Goal: Information Seeking & Learning: Learn about a topic

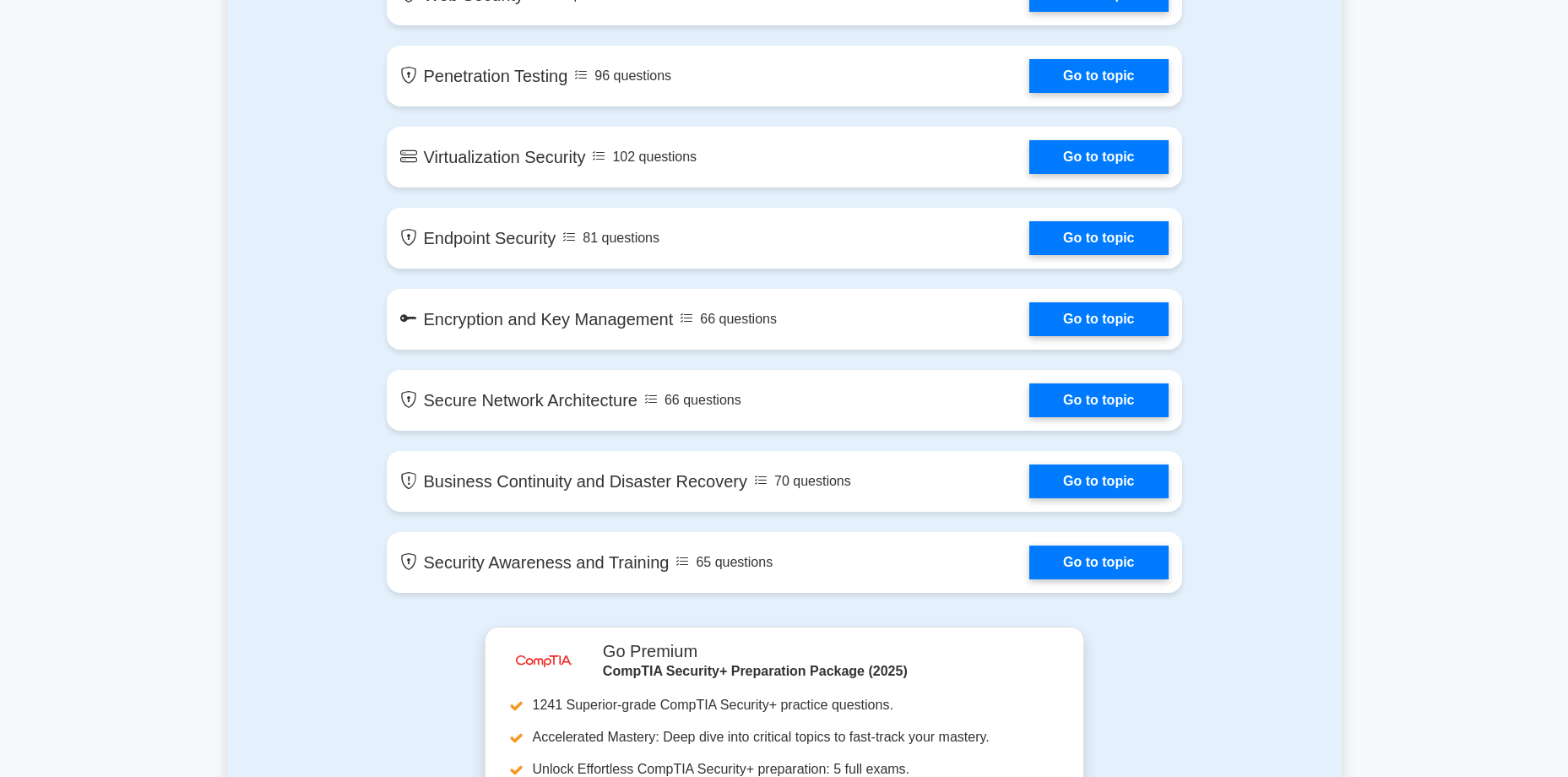
scroll to position [2308, 0]
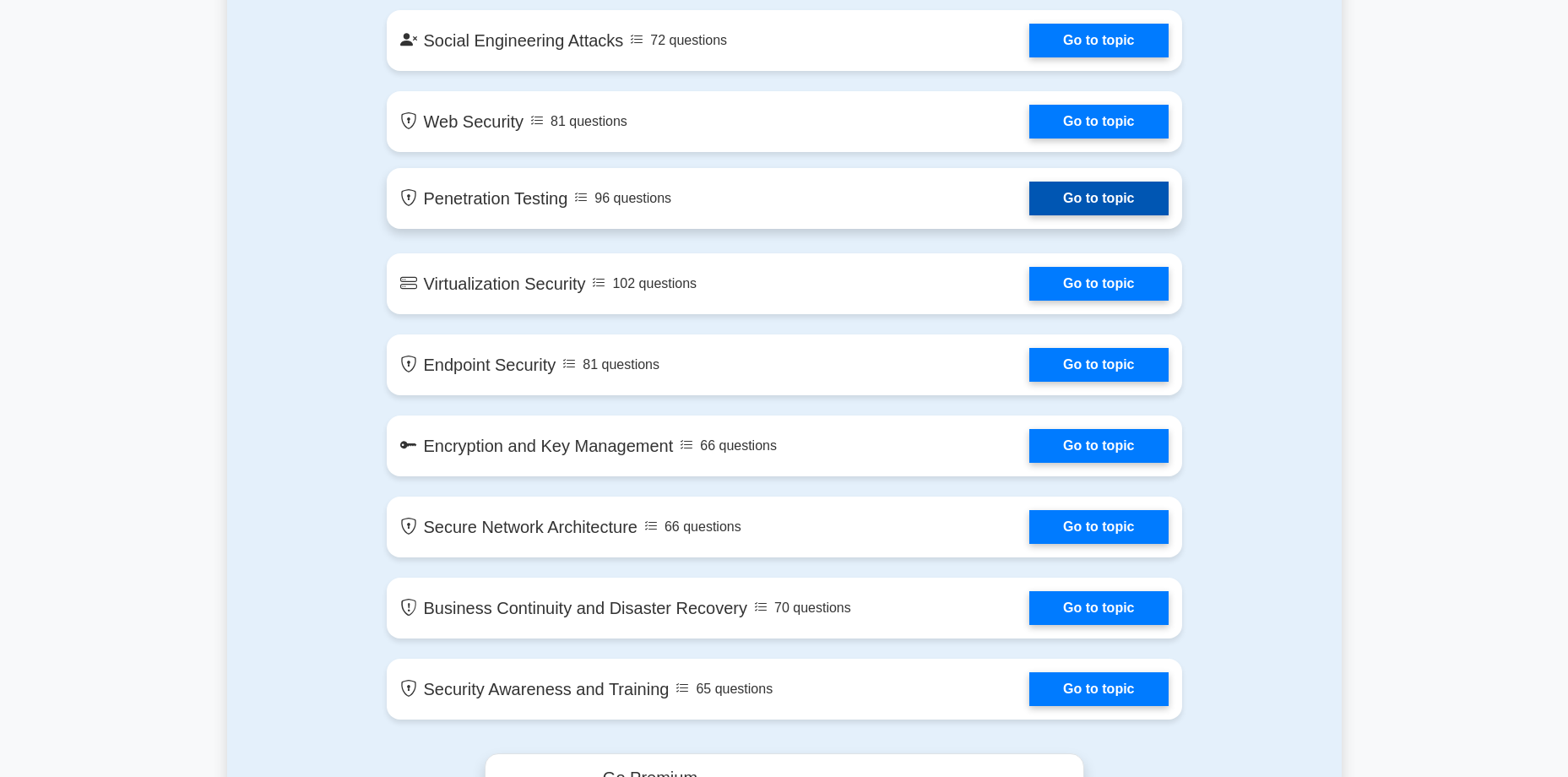
click at [1029, 211] on link "Go to topic" at bounding box center [1098, 198] width 139 height 34
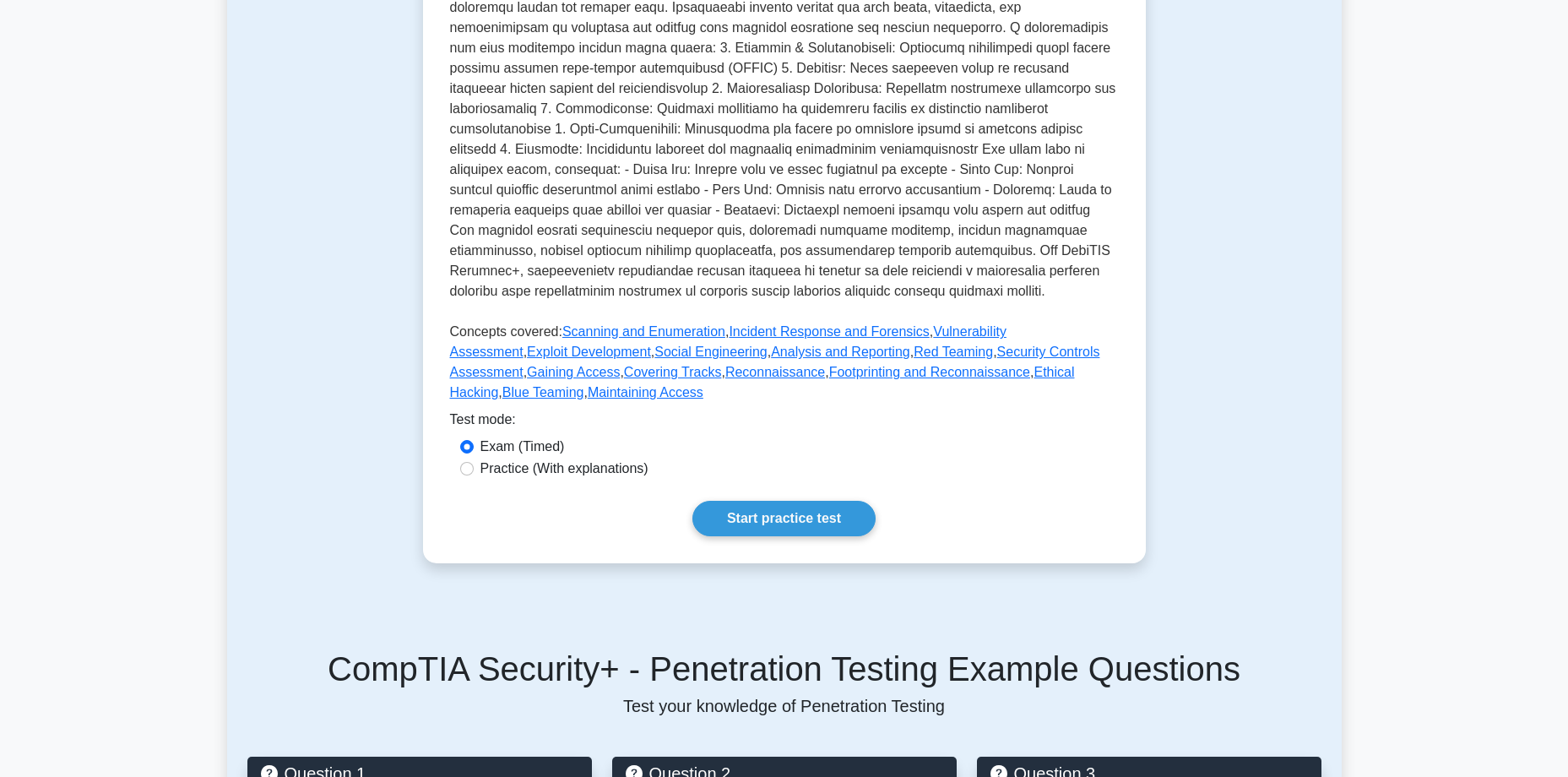
scroll to position [506, 0]
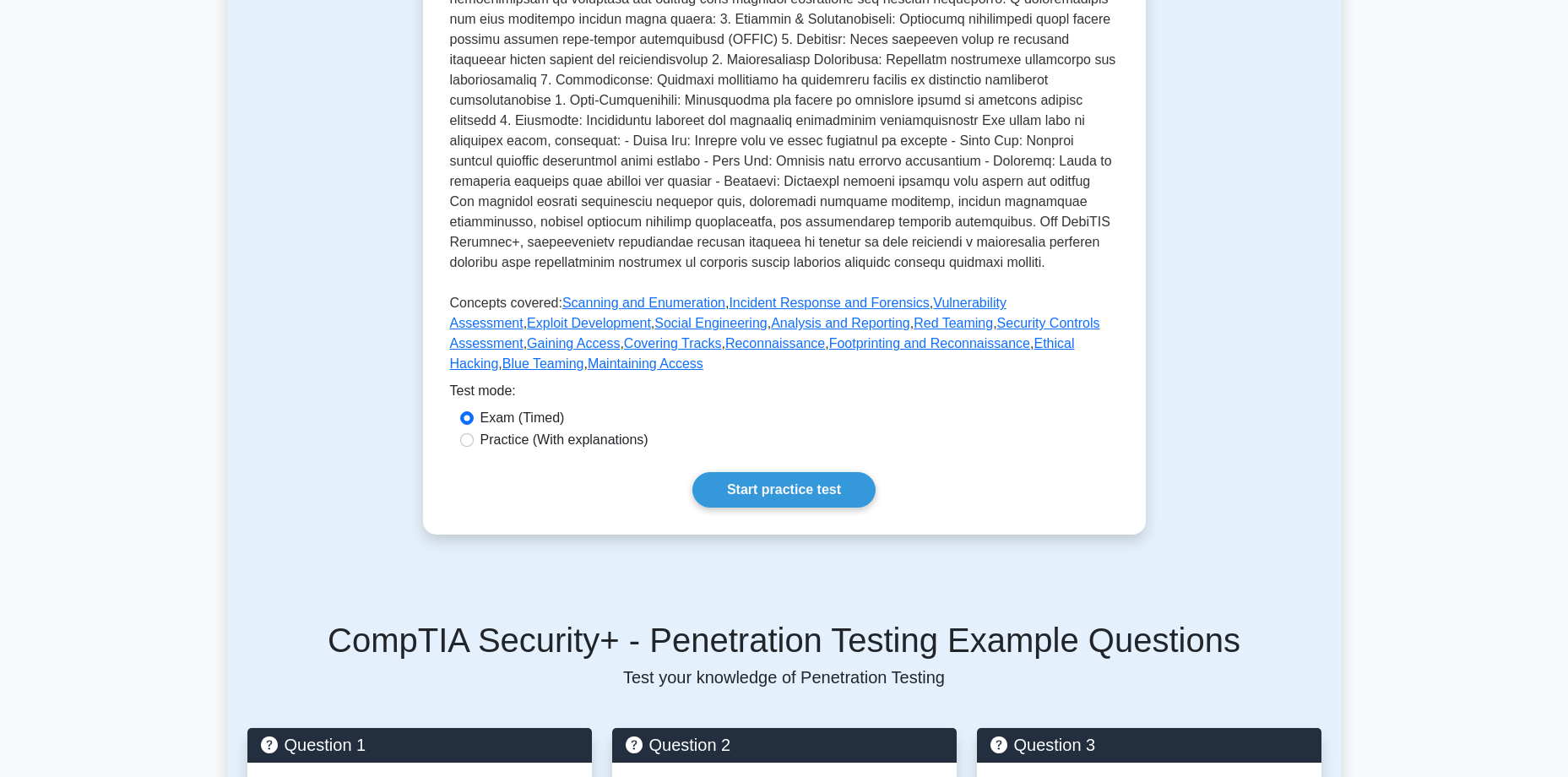
click at [576, 429] on label "Practice (With explanations)" at bounding box center [564, 439] width 168 height 20
click at [474, 433] on input "Practice (With explanations)" at bounding box center [467, 440] width 14 height 14
radio input "true"
click at [772, 472] on link "Start practice test" at bounding box center [784, 489] width 183 height 35
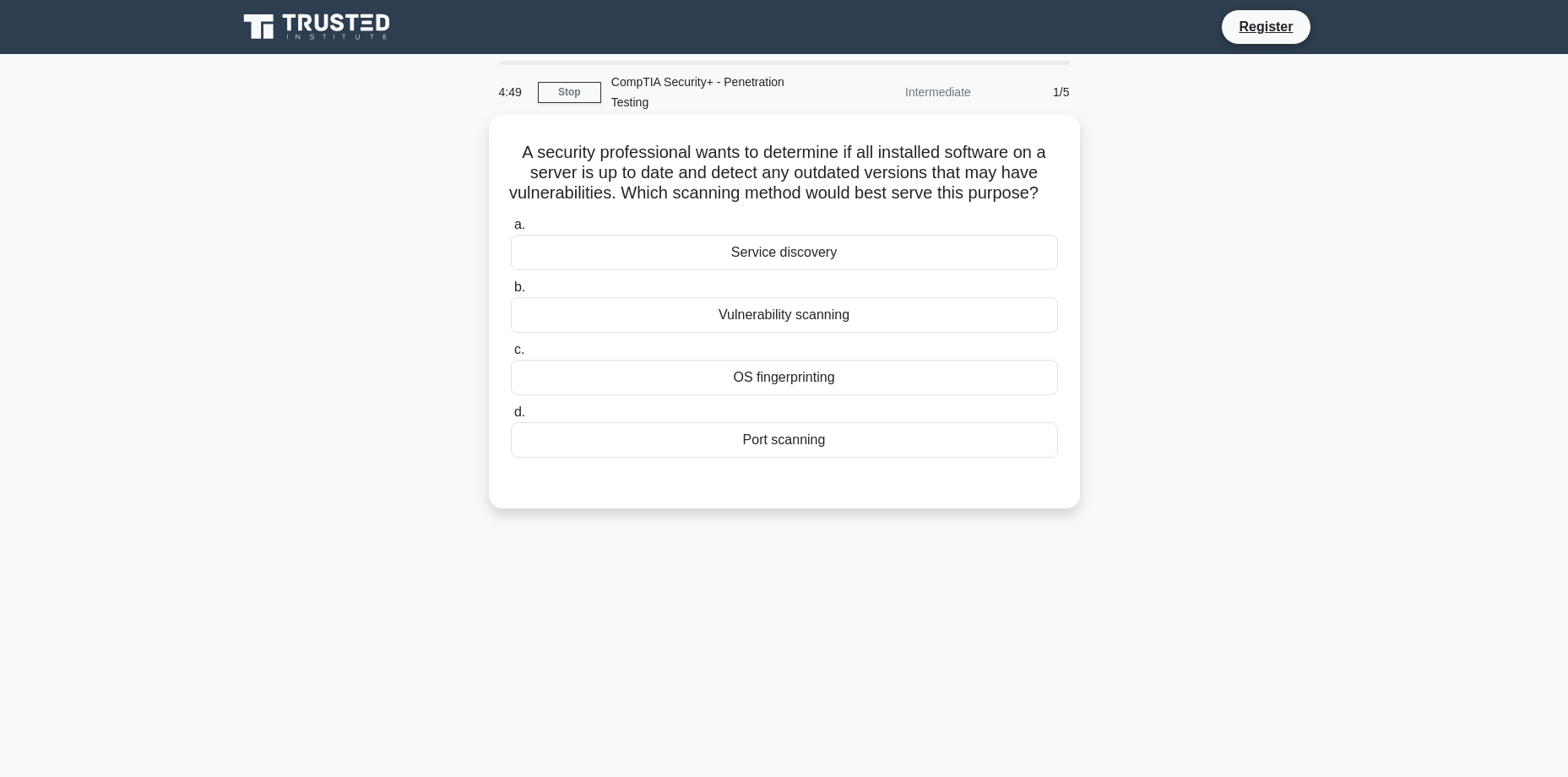
click at [841, 333] on div "Vulnerability scanning" at bounding box center [784, 315] width 547 height 35
click at [511, 293] on input "b. Vulnerability scanning" at bounding box center [511, 287] width 0 height 11
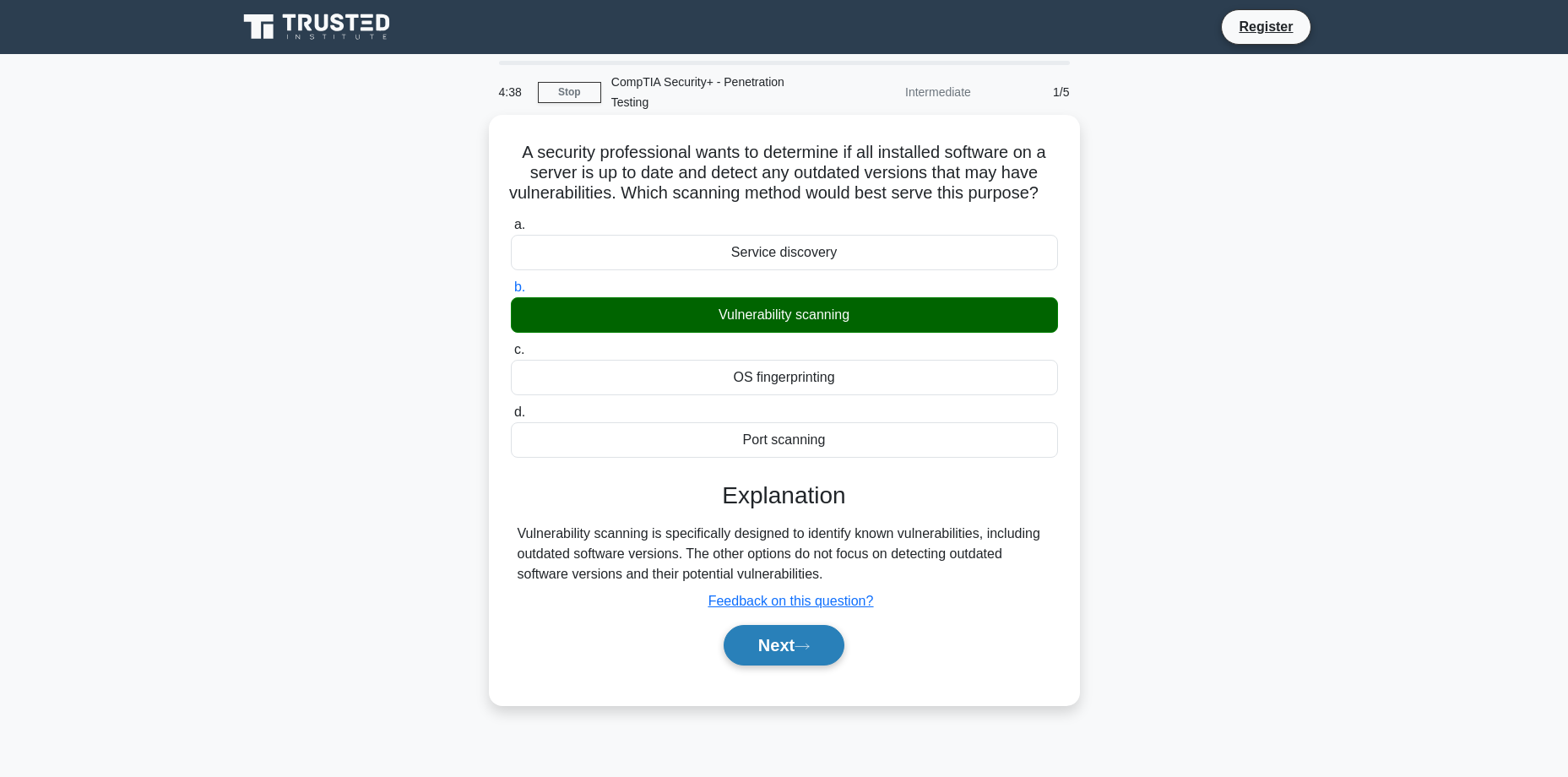
click at [765, 666] on button "Next" at bounding box center [784, 645] width 121 height 41
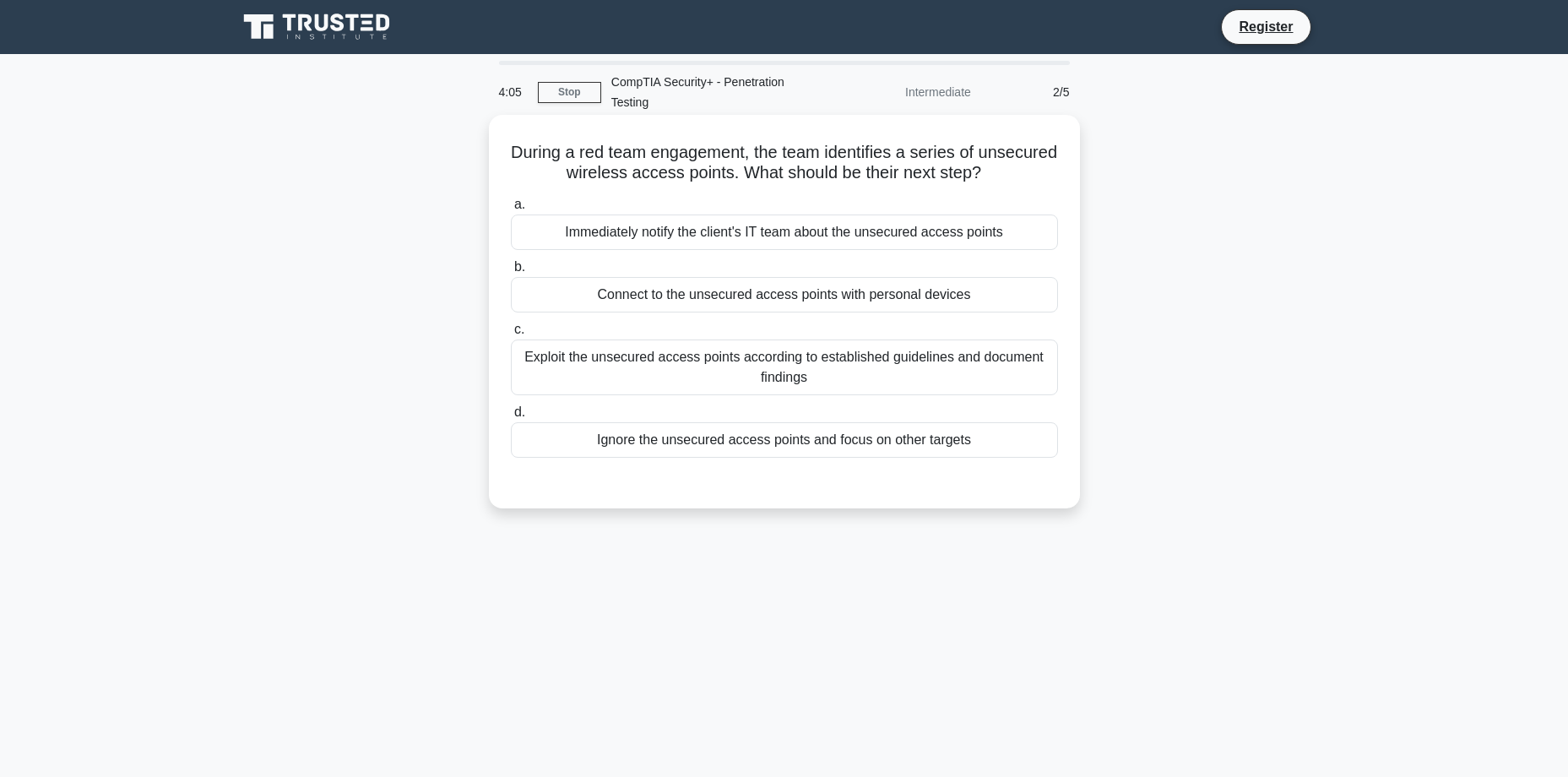
click at [933, 361] on div "Exploit the unsecured access points according to established guidelines and doc…" at bounding box center [784, 367] width 547 height 56
click at [511, 335] on input "c. Exploit the unsecured access points according to established guidelines and …" at bounding box center [511, 329] width 0 height 11
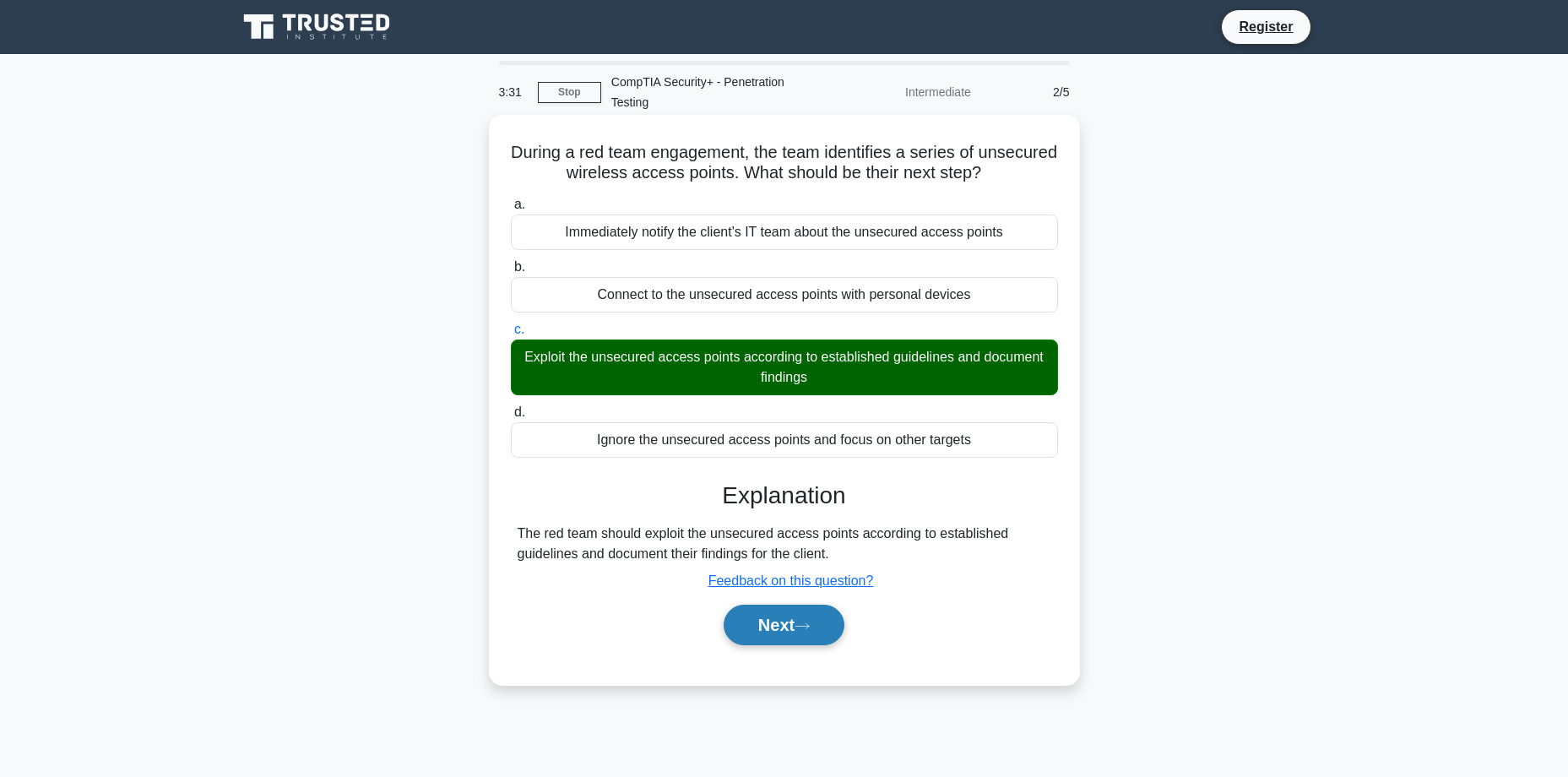
click at [790, 623] on button "Next" at bounding box center [784, 624] width 121 height 41
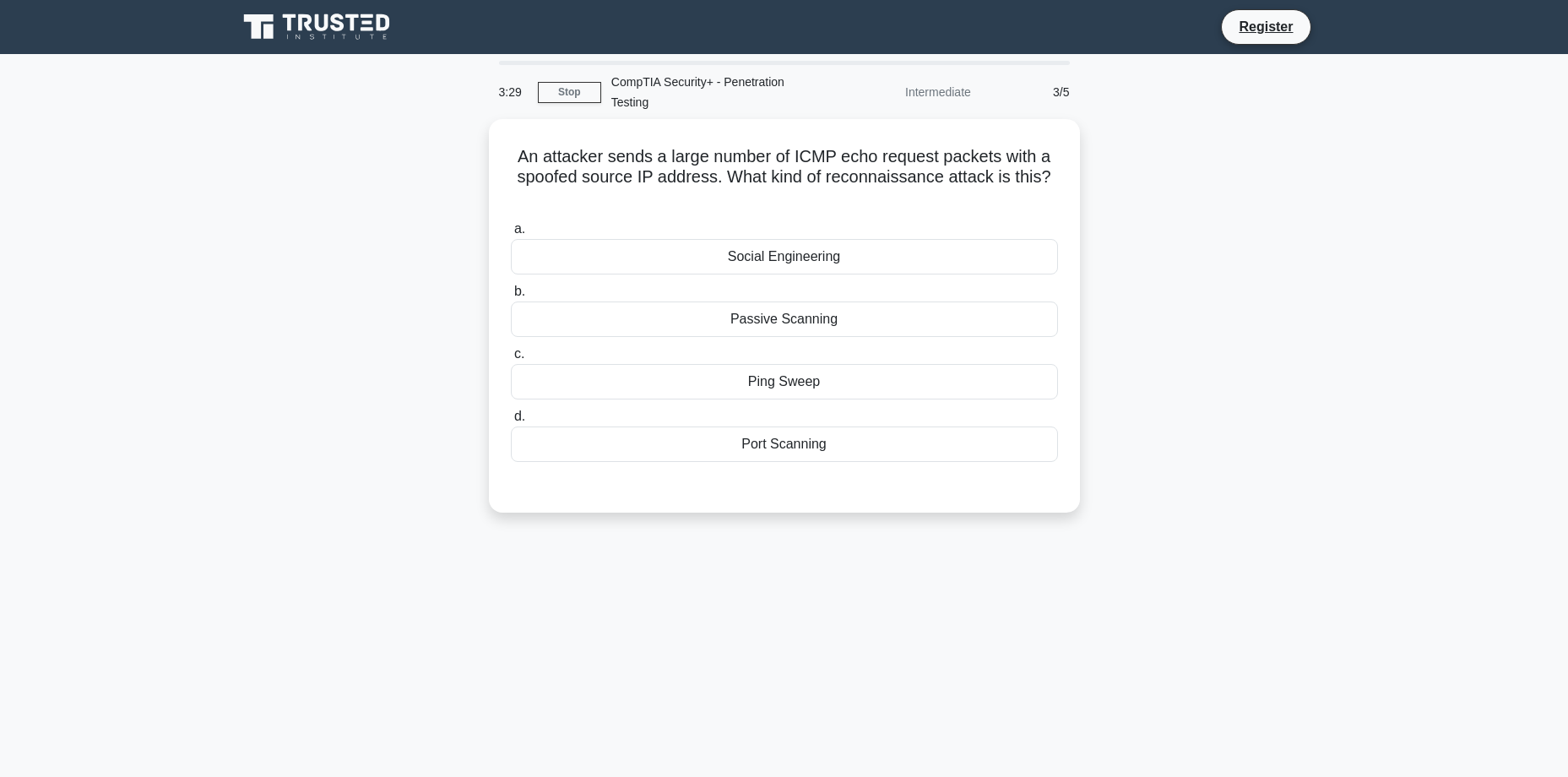
click at [568, 78] on div "3:29 Stop CompTIA Security+ - Penetration Testing Intermediate 3/5" at bounding box center [784, 91] width 591 height 54
click at [575, 97] on link "Stop" at bounding box center [569, 92] width 63 height 21
click at [805, 377] on div "Ping Sweep" at bounding box center [784, 377] width 547 height 35
click at [511, 355] on input "c. Ping Sweep" at bounding box center [511, 349] width 0 height 11
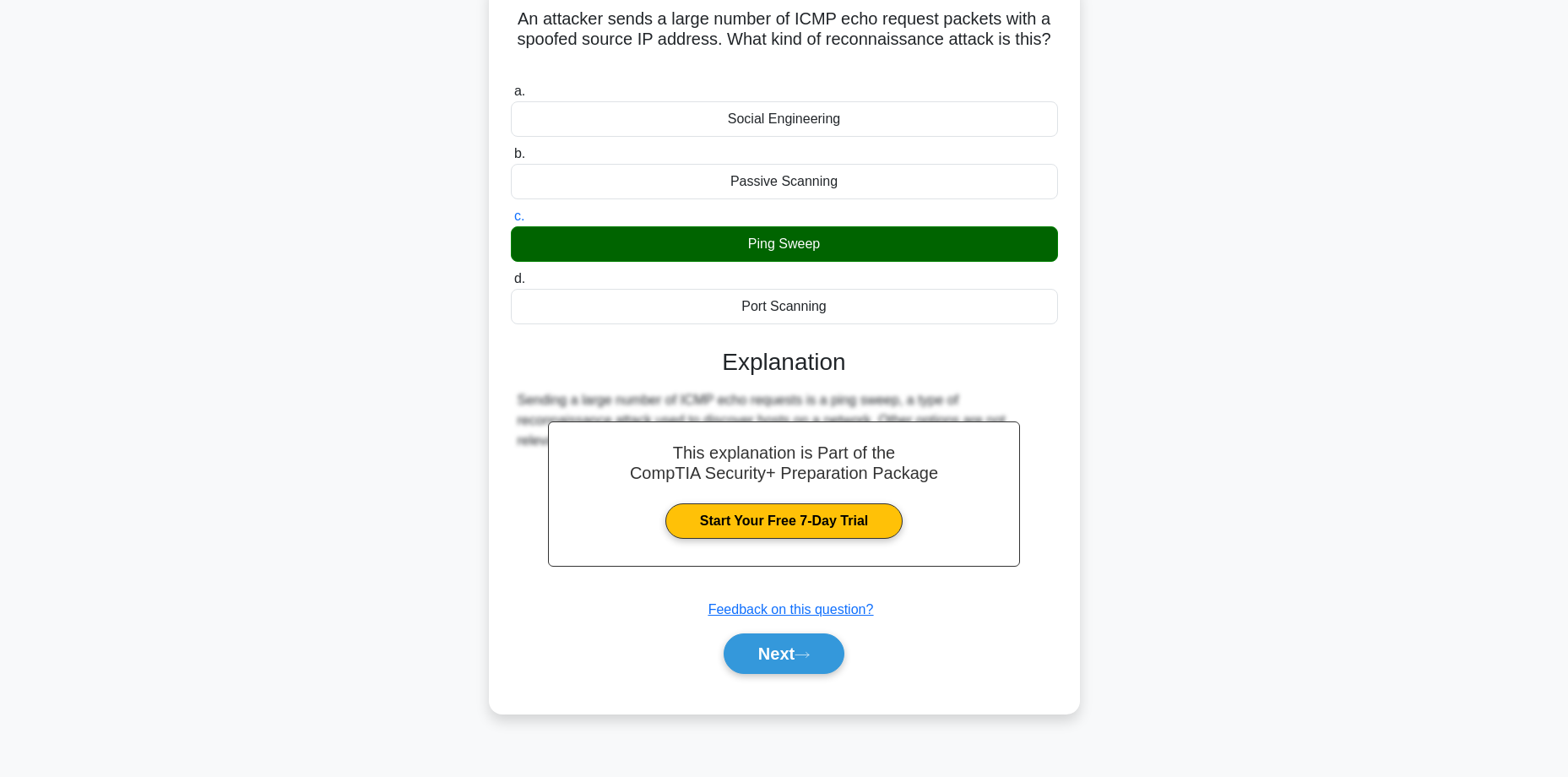
scroll to position [135, 0]
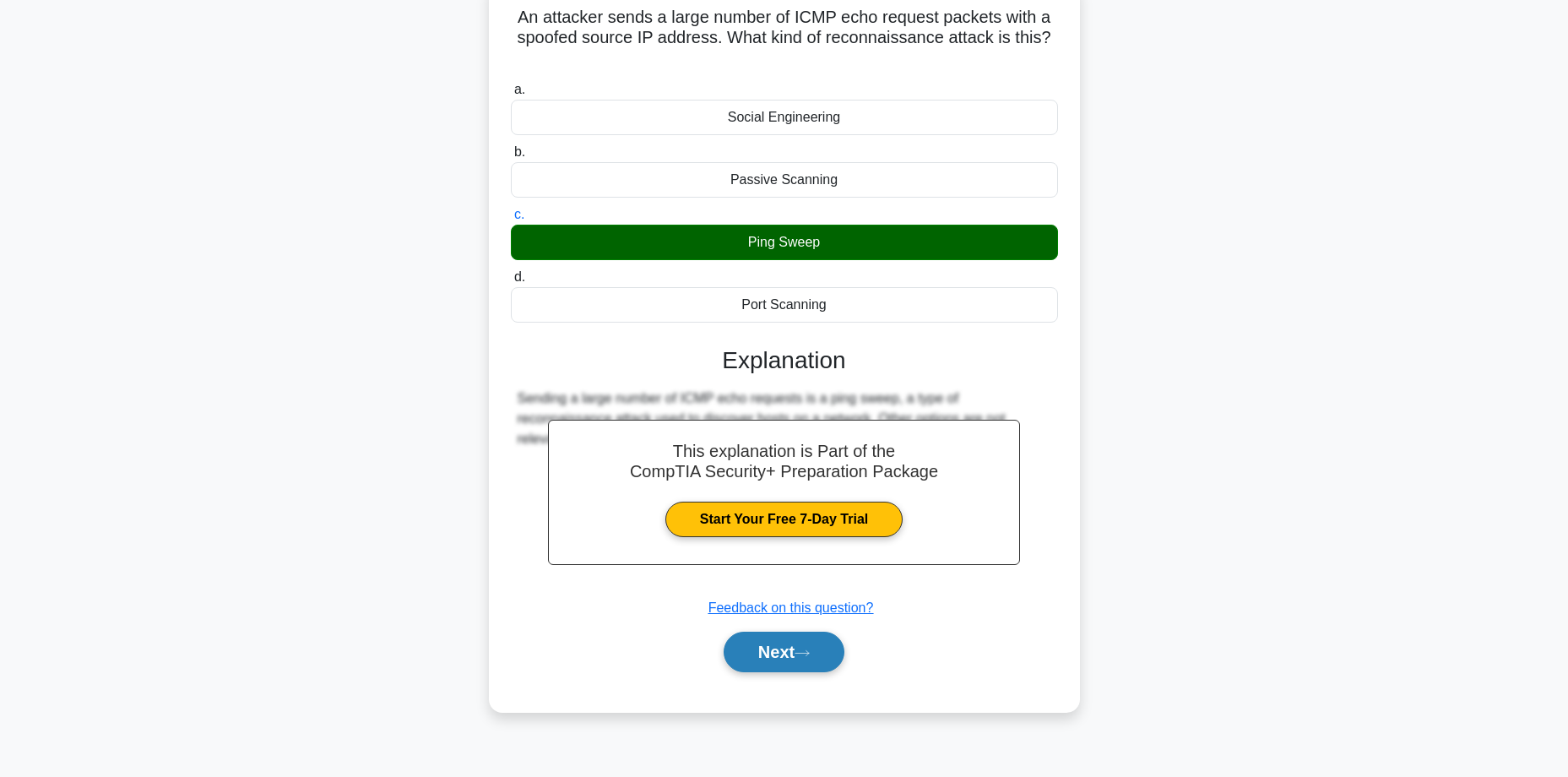
click at [780, 657] on button "Next" at bounding box center [784, 651] width 121 height 41
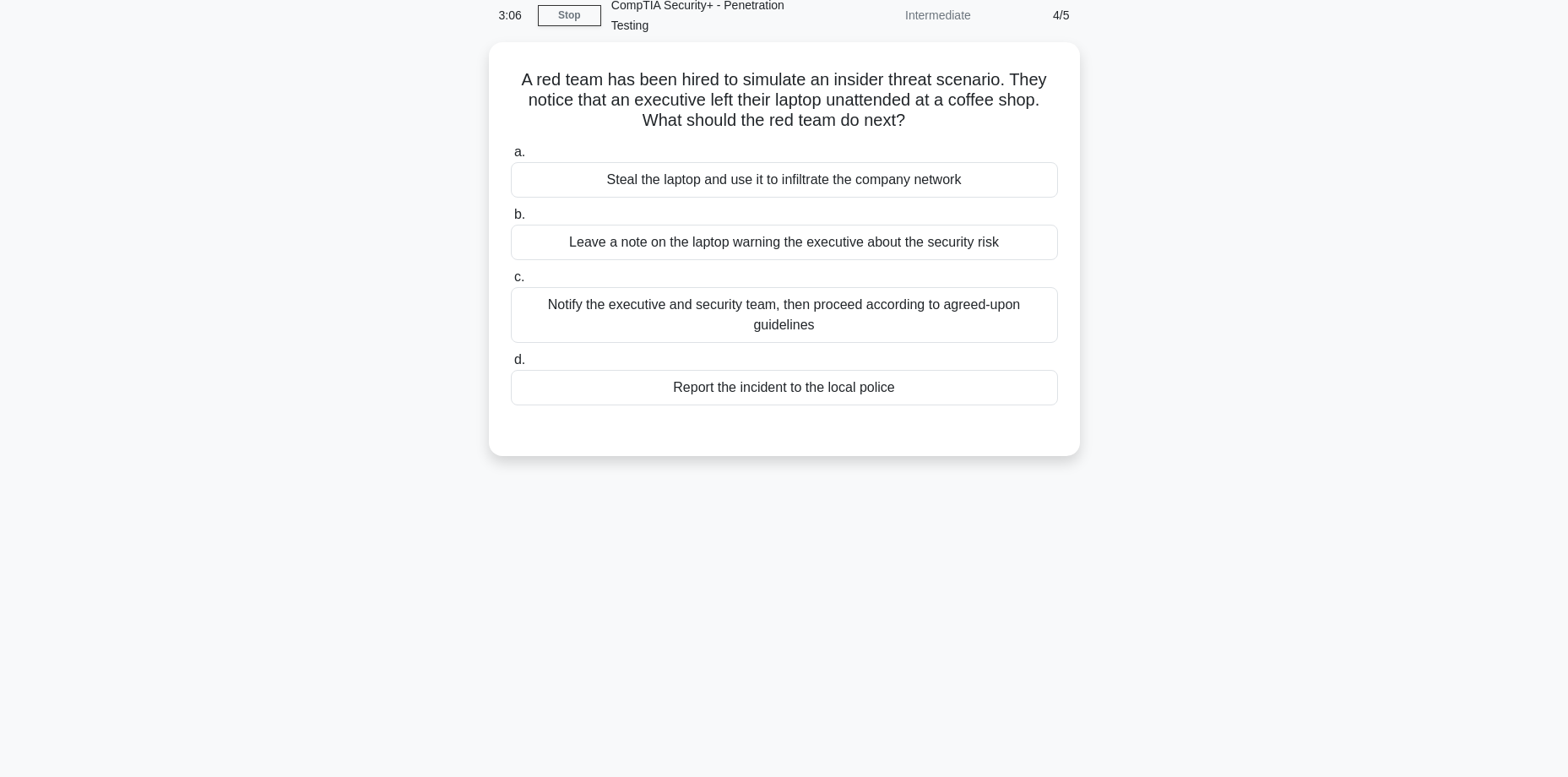
scroll to position [0, 0]
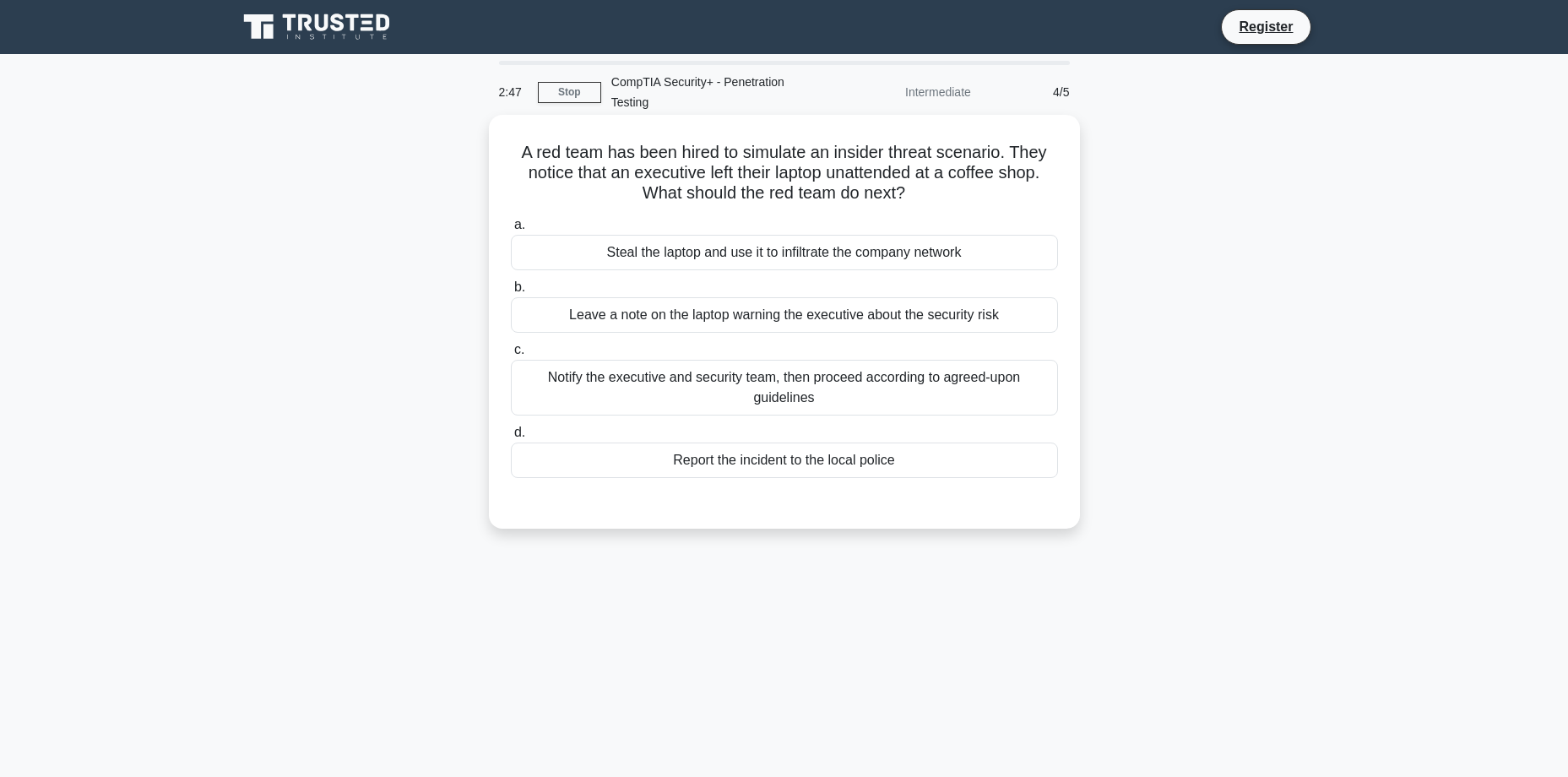
click at [907, 248] on div "Steal the laptop and use it to infiltrate the company network" at bounding box center [784, 252] width 547 height 35
click at [511, 230] on input "a. Steal the laptop and use it to infiltrate the company network" at bounding box center [511, 225] width 0 height 11
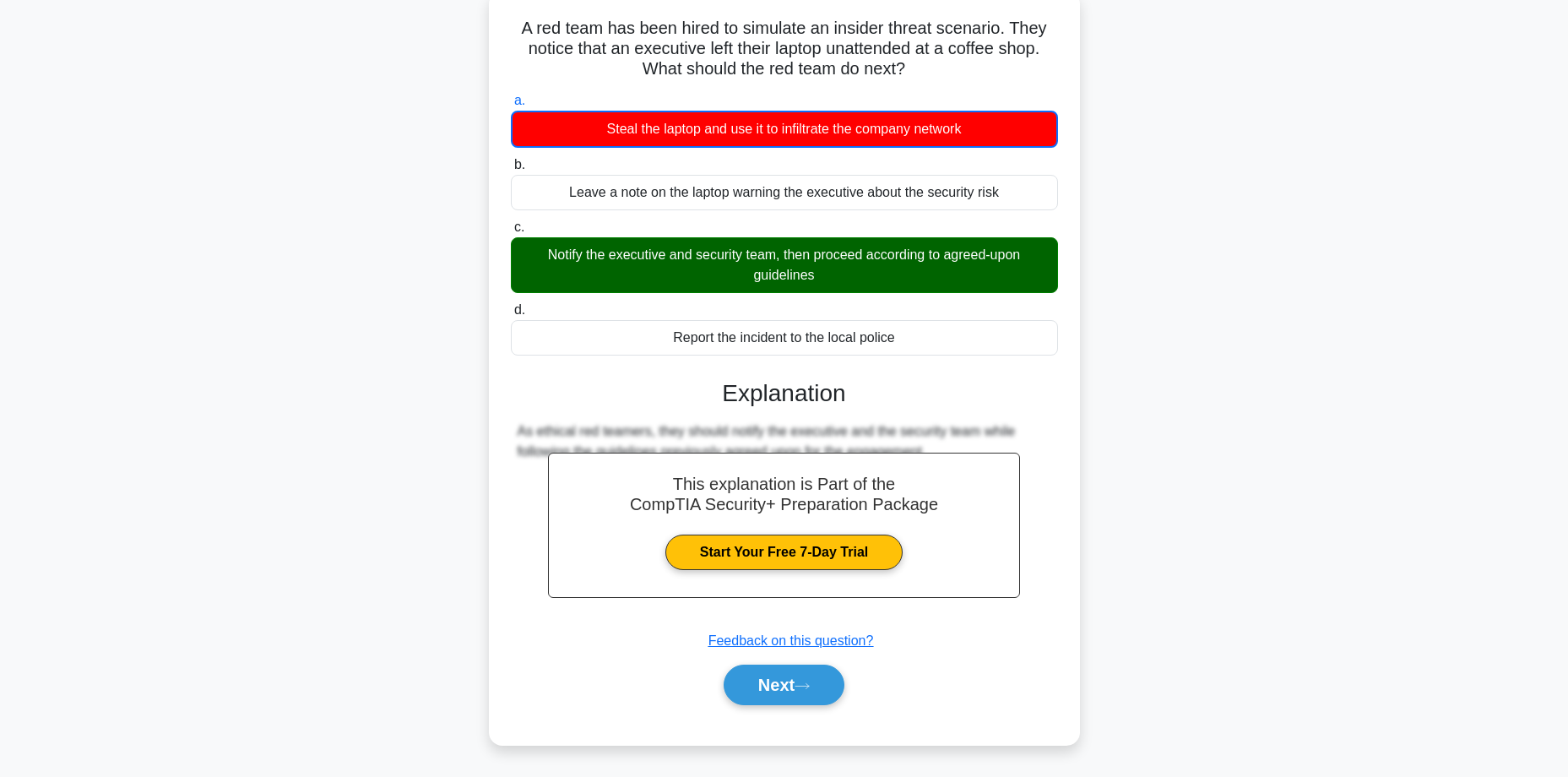
scroll to position [135, 0]
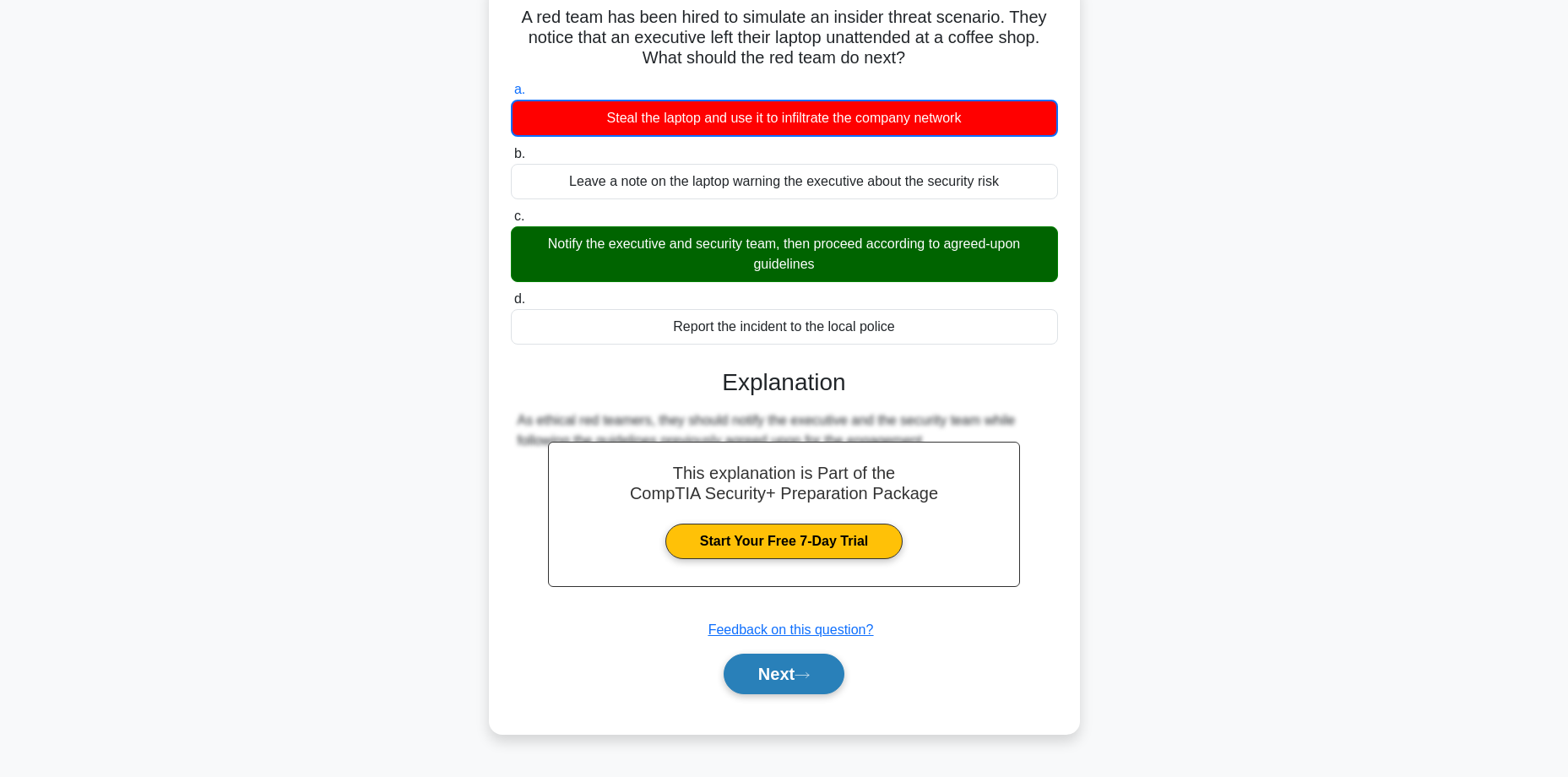
click at [801, 662] on button "Next" at bounding box center [784, 674] width 121 height 41
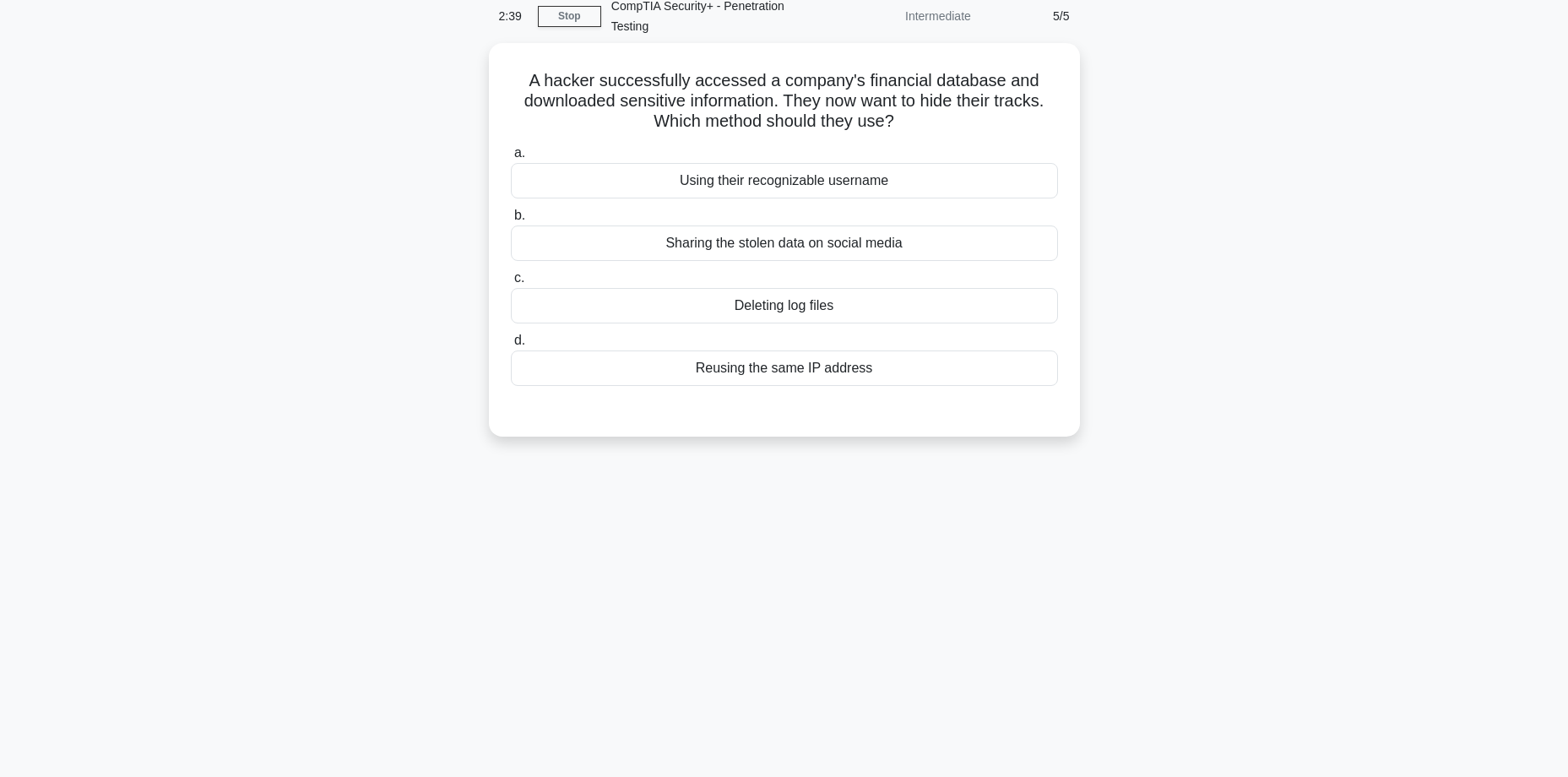
scroll to position [0, 0]
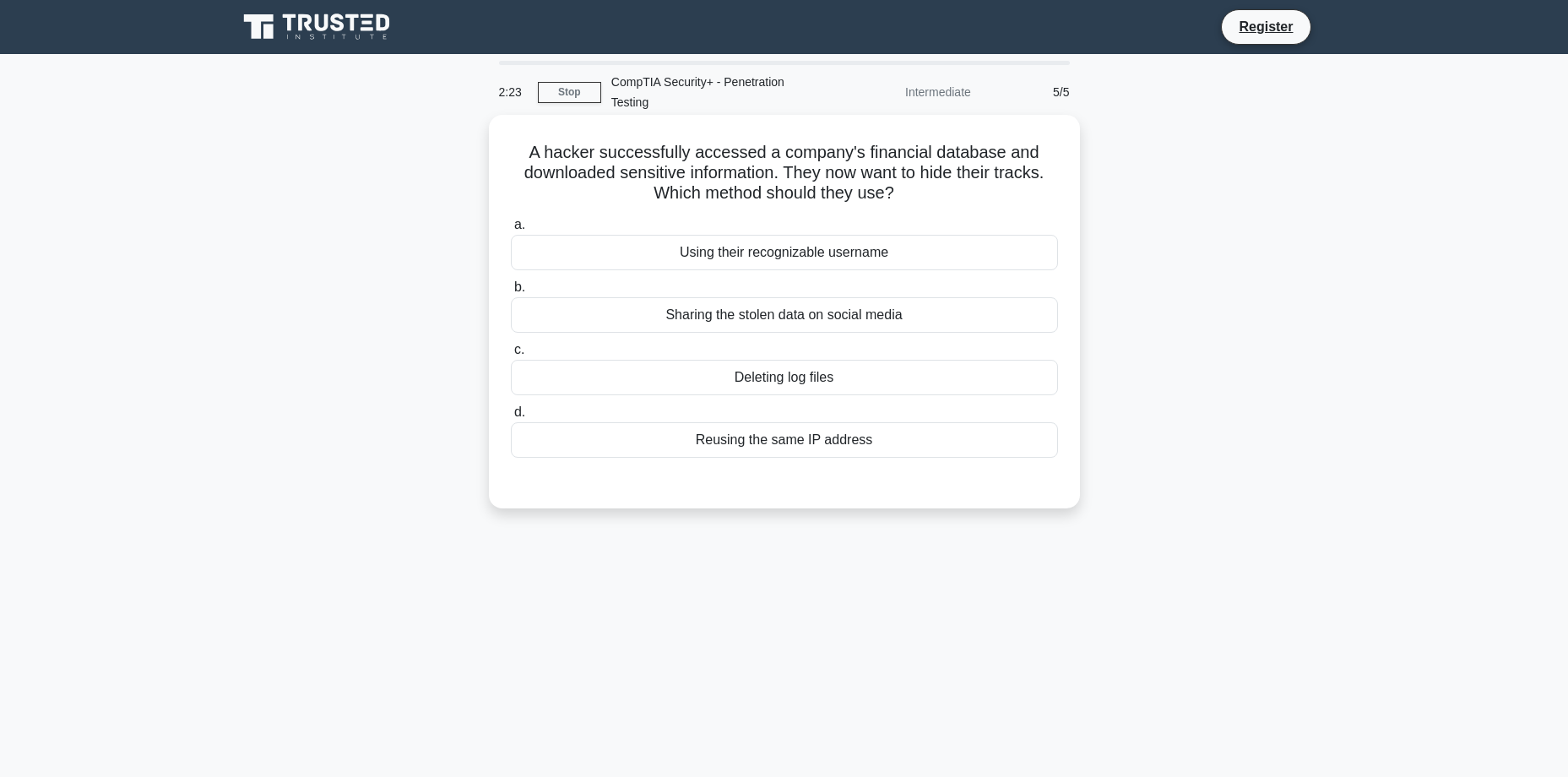
click at [825, 376] on div "Deleting log files" at bounding box center [784, 377] width 547 height 35
click at [511, 355] on input "c. Deleting log files" at bounding box center [511, 349] width 0 height 11
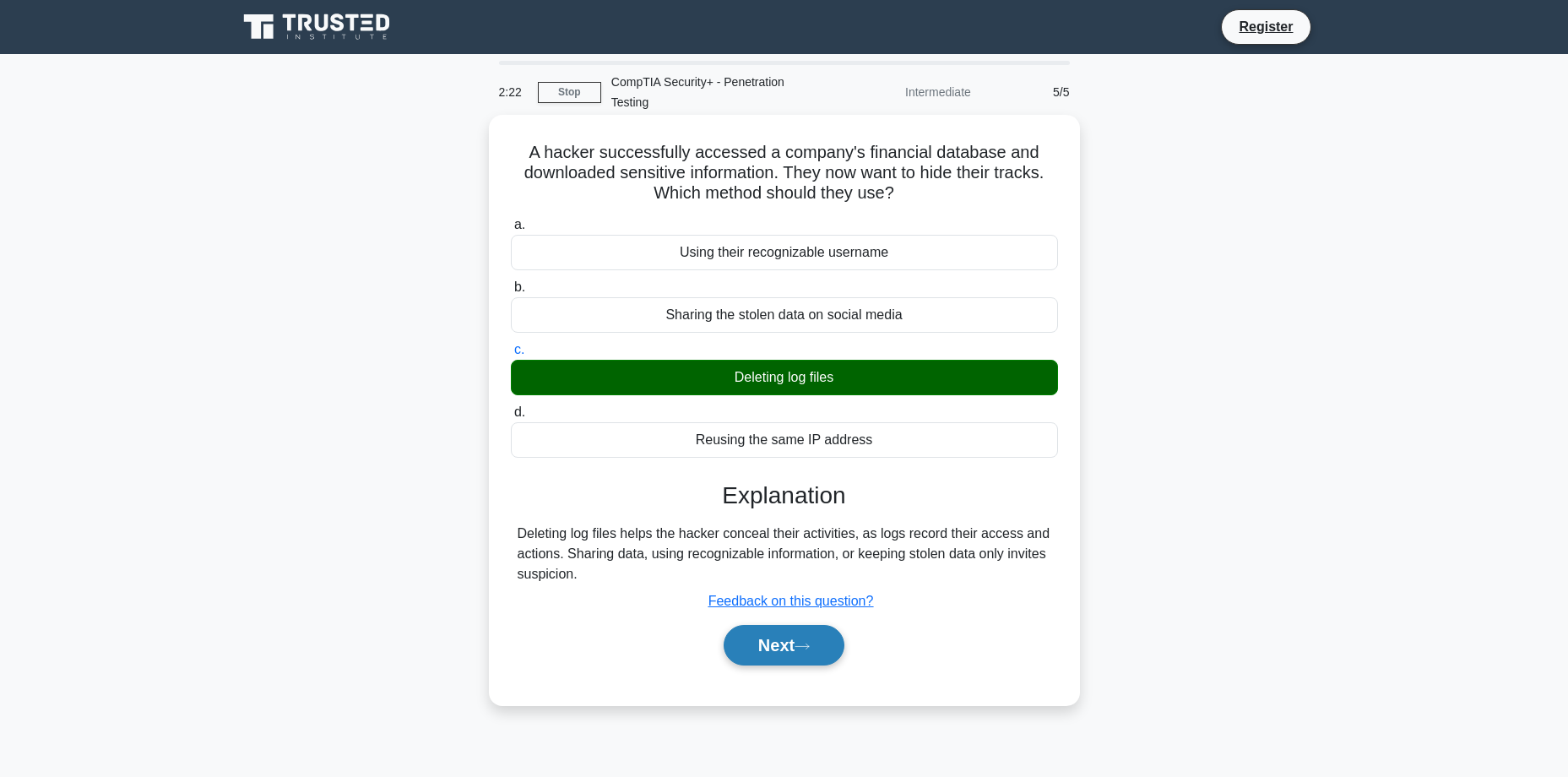
click at [819, 632] on button "Next" at bounding box center [784, 645] width 121 height 41
click at [775, 654] on button "Next" at bounding box center [784, 645] width 121 height 41
